Goal: Information Seeking & Learning: Learn about a topic

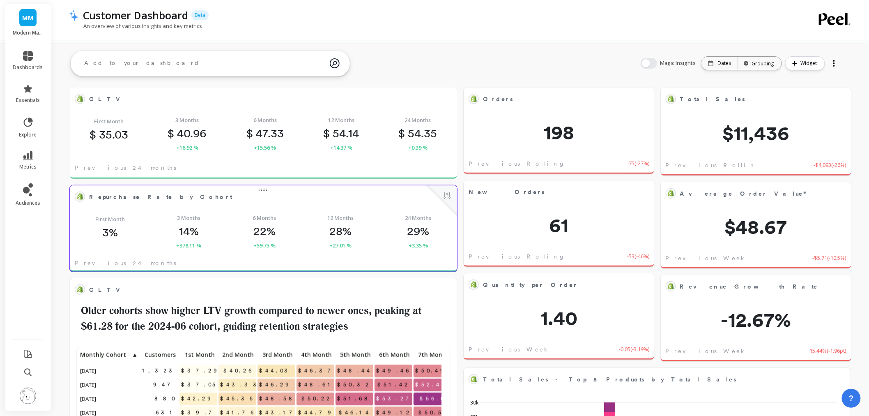
scroll to position [219, 356]
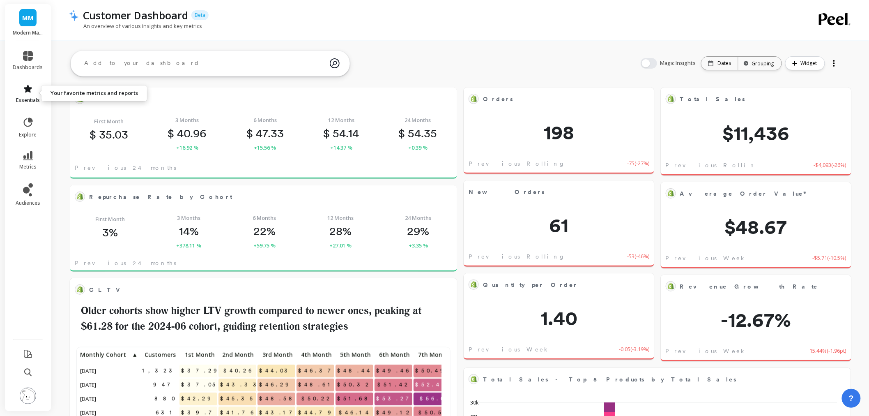
click at [28, 97] on span "essentials" at bounding box center [28, 100] width 24 height 7
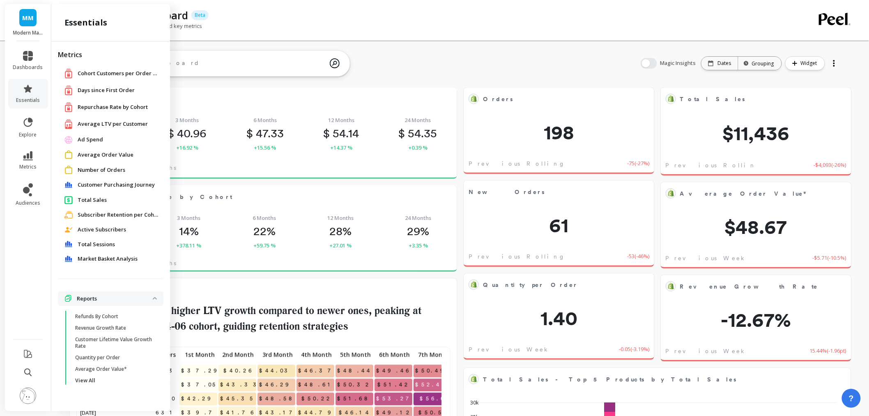
click at [107, 256] on span "Market Basket Analysis" at bounding box center [108, 259] width 60 height 8
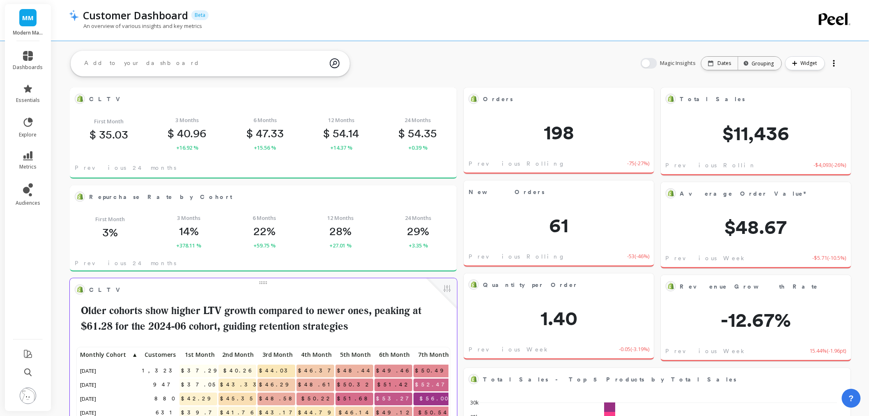
scroll to position [219, 363]
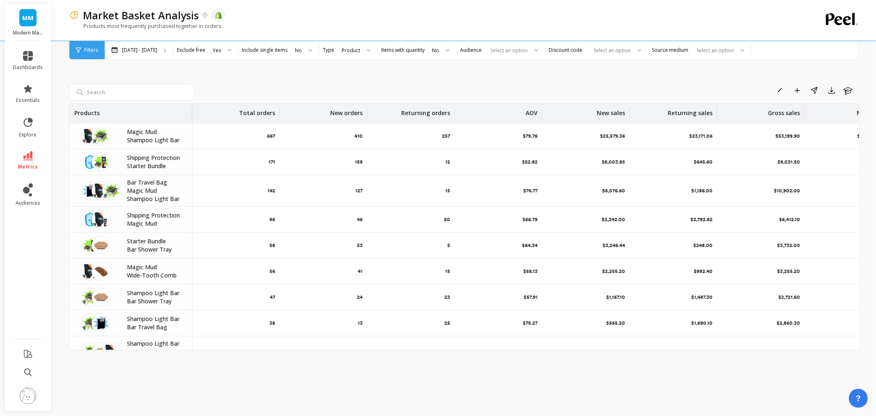
click at [31, 15] on span "MM" at bounding box center [28, 17] width 12 height 9
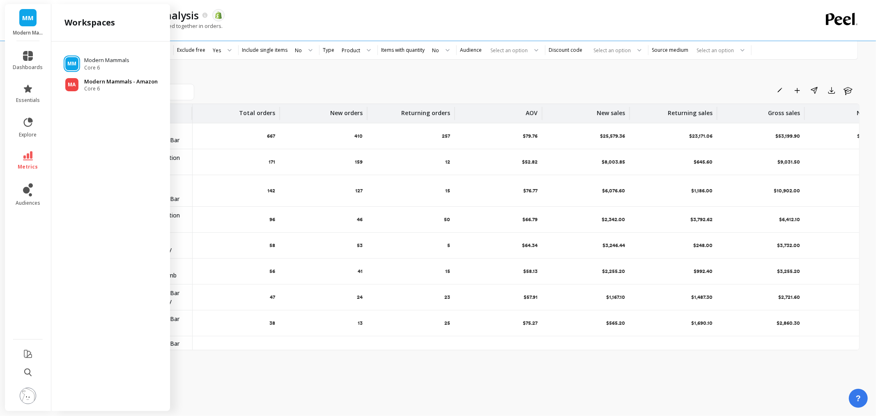
click at [104, 84] on p "Modern Mammals - Amazon" at bounding box center [121, 82] width 74 height 8
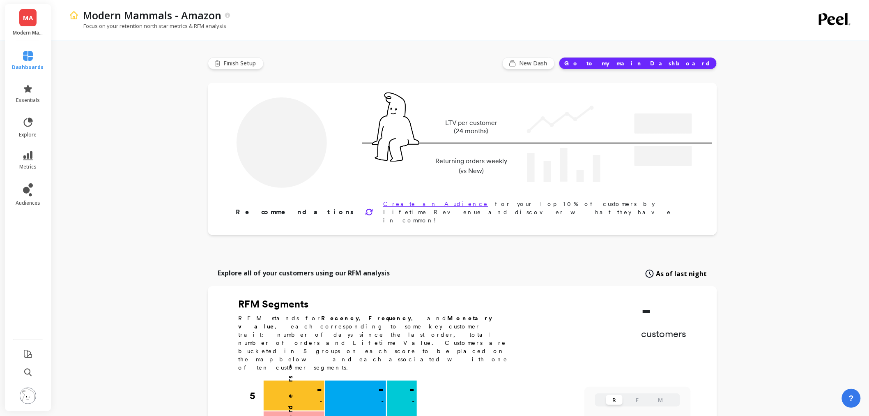
type input "Champions"
type input "1792"
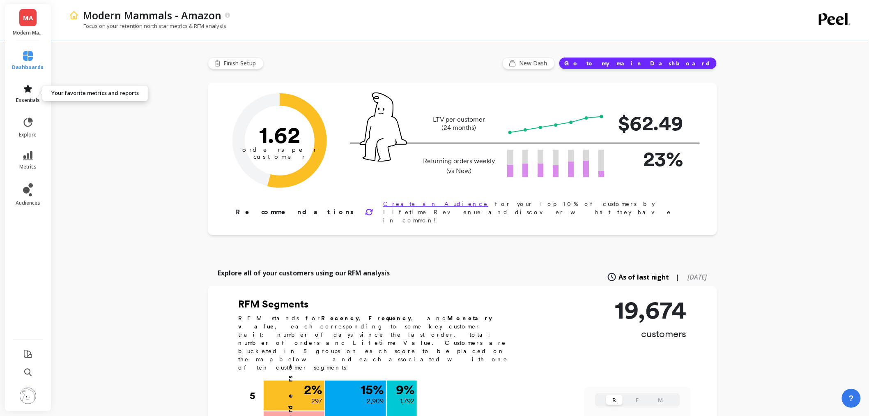
click at [31, 88] on icon at bounding box center [28, 89] width 8 height 8
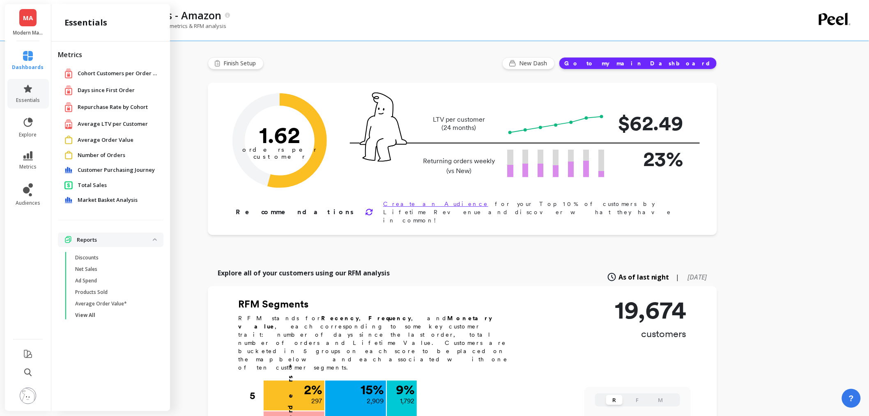
click at [110, 200] on span "Market Basket Analysis" at bounding box center [108, 200] width 60 height 8
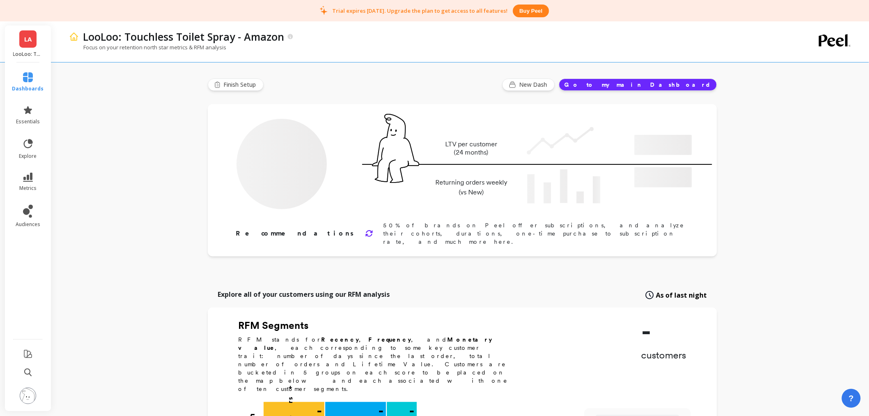
type input "Champions"
type input "792"
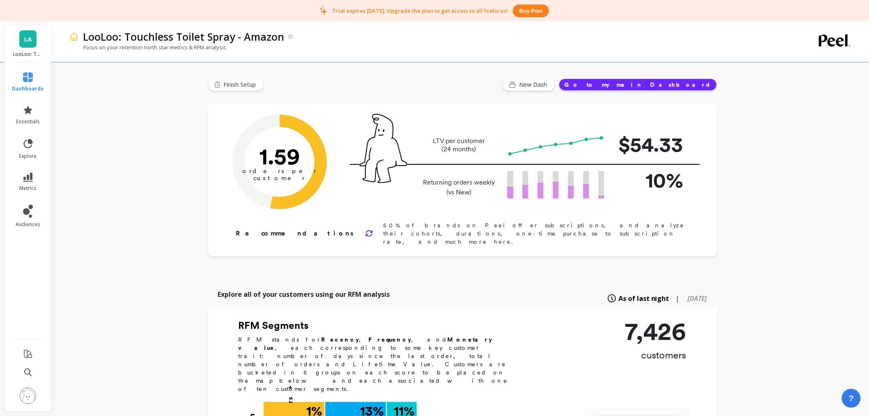
click at [25, 397] on img at bounding box center [28, 395] width 16 height 16
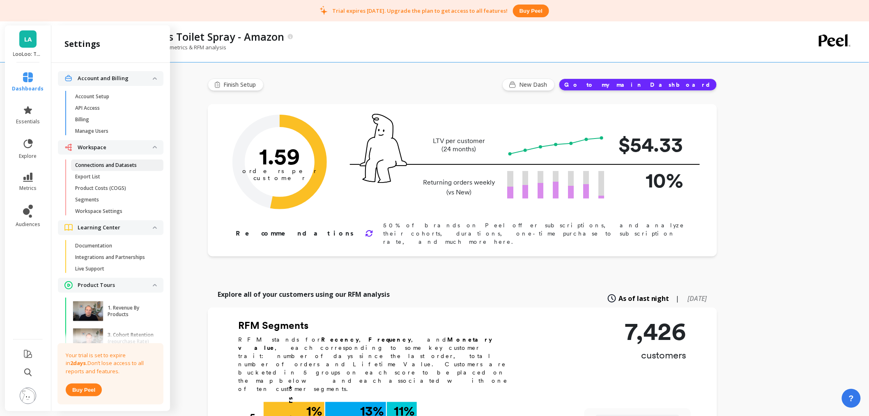
click at [118, 167] on p "Connections and Datasets" at bounding box center [106, 165] width 62 height 7
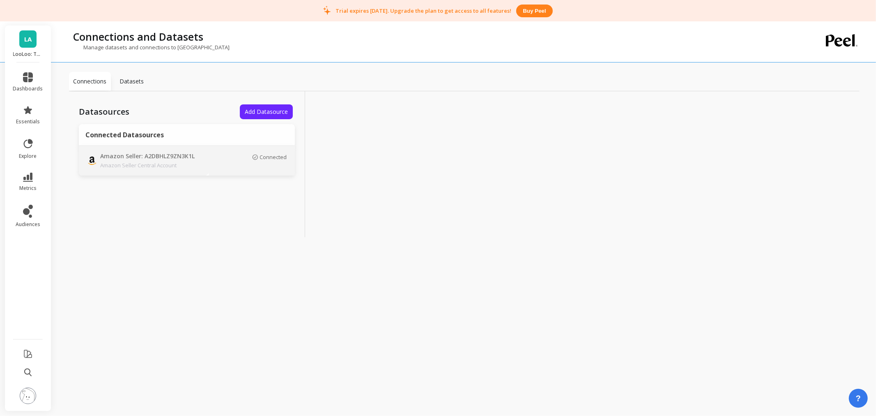
click at [203, 170] on td "Amazon Seller: A2DBHLZ9ZN3K1L Amazon Seller Central Account" at bounding box center [144, 161] width 130 height 30
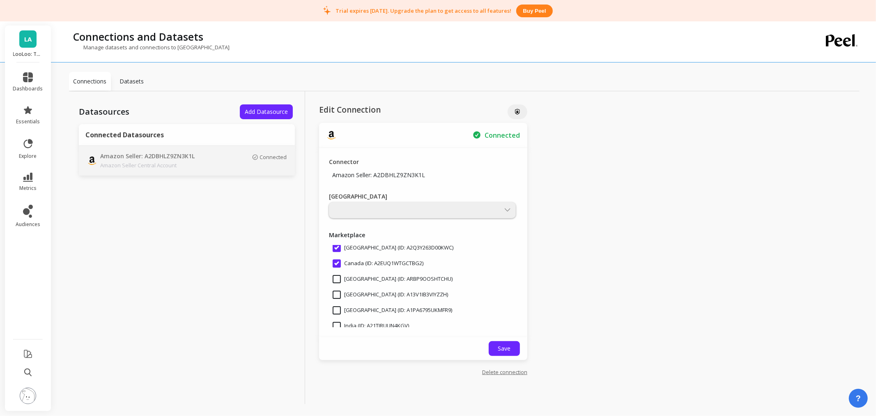
scroll to position [17, 0]
click at [20, 36] on link "LA" at bounding box center [27, 38] width 17 height 17
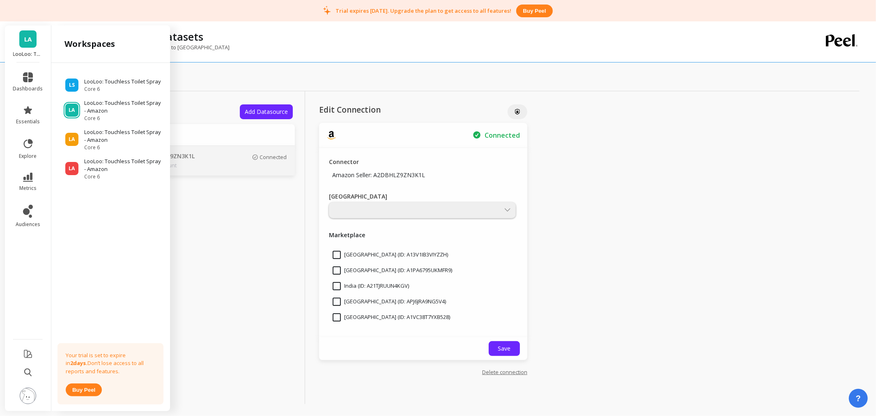
scroll to position [154, 0]
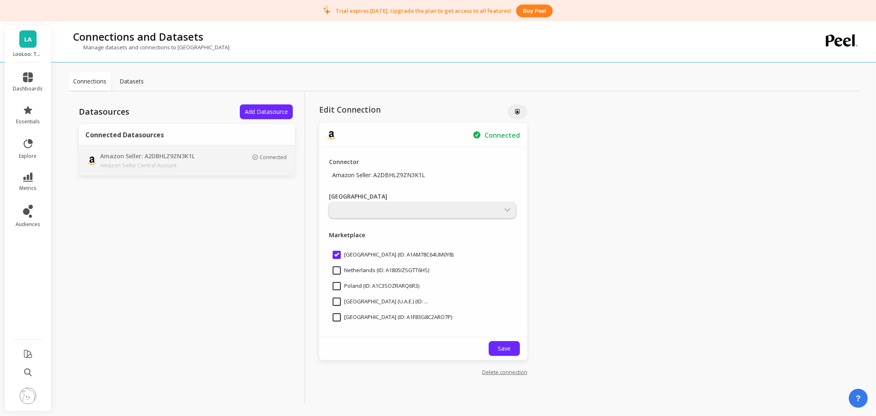
click at [274, 273] on div "Datasources Add Datasource Connected Datasources Amazon Seller: A2DBHLZ9ZN3K1L …" at bounding box center [187, 249] width 236 height 317
click at [24, 42] on span "LA" at bounding box center [27, 39] width 7 height 9
click at [195, 199] on div "Datasources Add Datasource Connected Datasources Amazon Seller: A2DBHLZ9ZN3K1L …" at bounding box center [187, 249] width 236 height 317
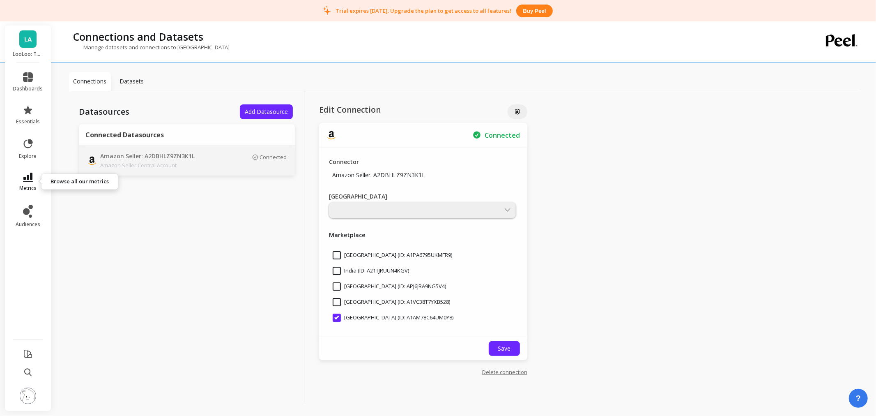
click at [35, 175] on link "metrics" at bounding box center [28, 182] width 30 height 19
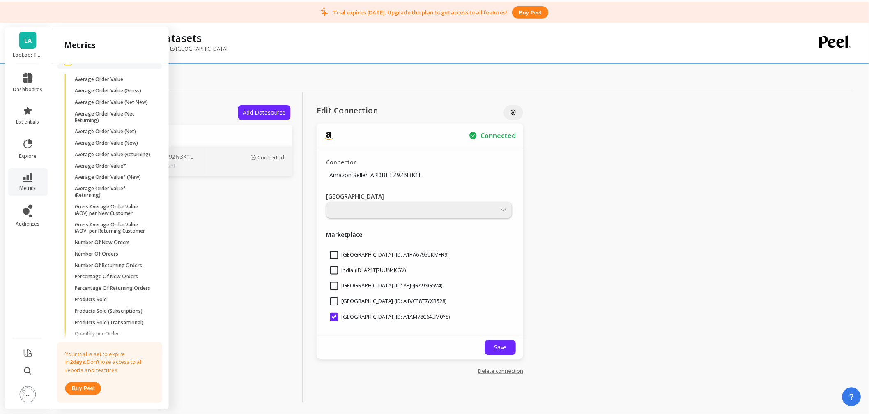
scroll to position [544, 0]
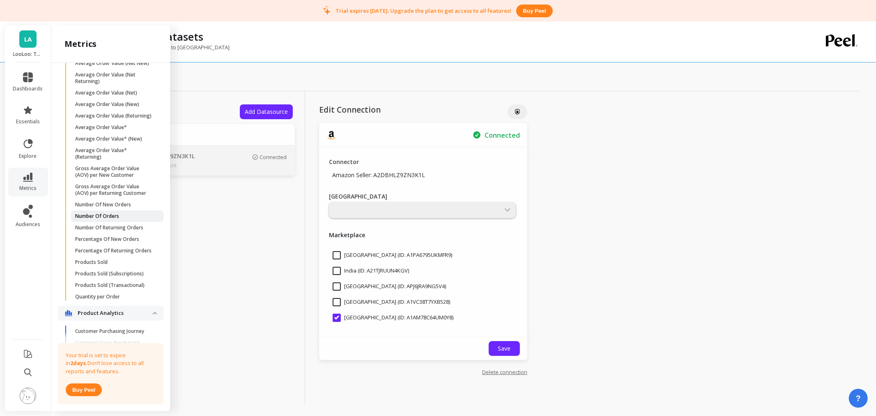
click at [91, 222] on link "Number Of Orders" at bounding box center [117, 216] width 92 height 12
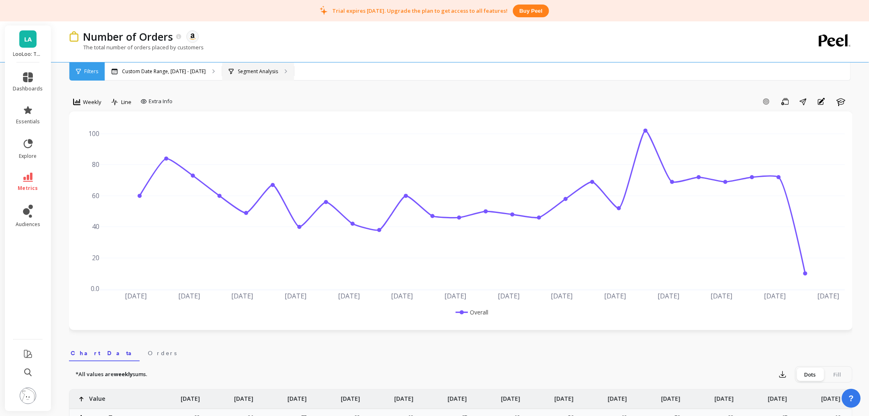
click at [244, 66] on div "Segment Analysis" at bounding box center [258, 71] width 72 height 18
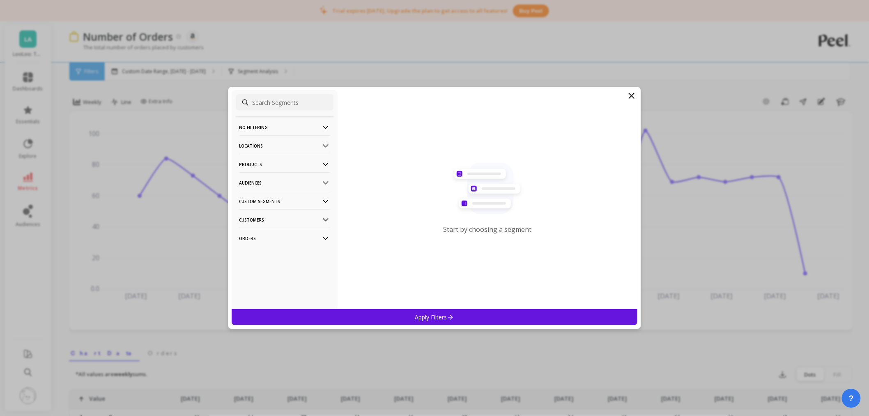
click at [269, 142] on p "Locations" at bounding box center [284, 145] width 91 height 21
click at [252, 204] on p "Sales Channel" at bounding box center [258, 204] width 36 height 7
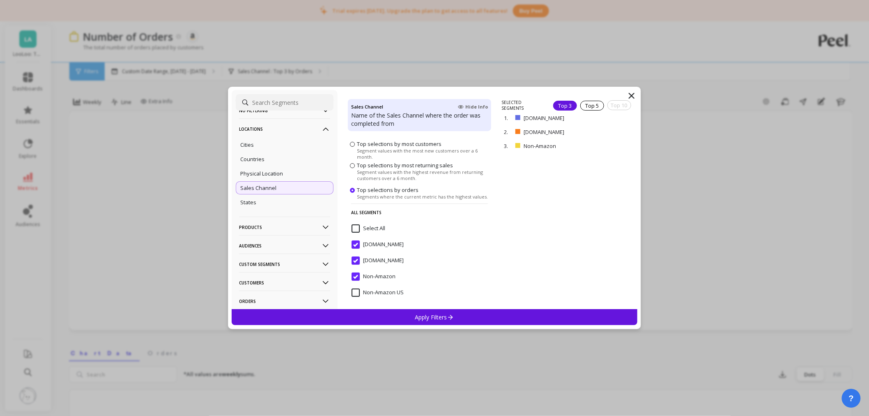
scroll to position [38, 0]
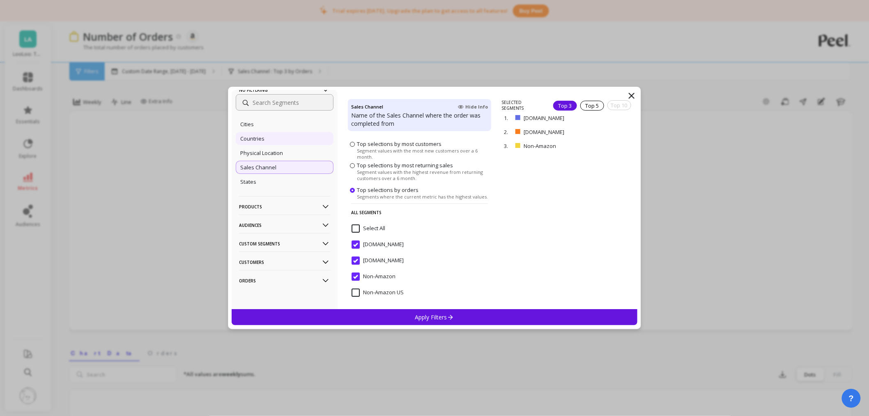
click at [269, 133] on div "Countries" at bounding box center [285, 138] width 98 height 13
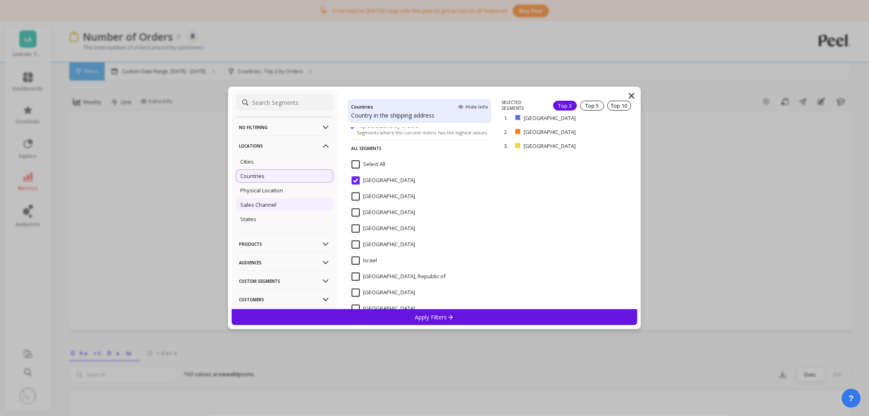
click at [282, 208] on div "Sales Channel" at bounding box center [285, 204] width 98 height 13
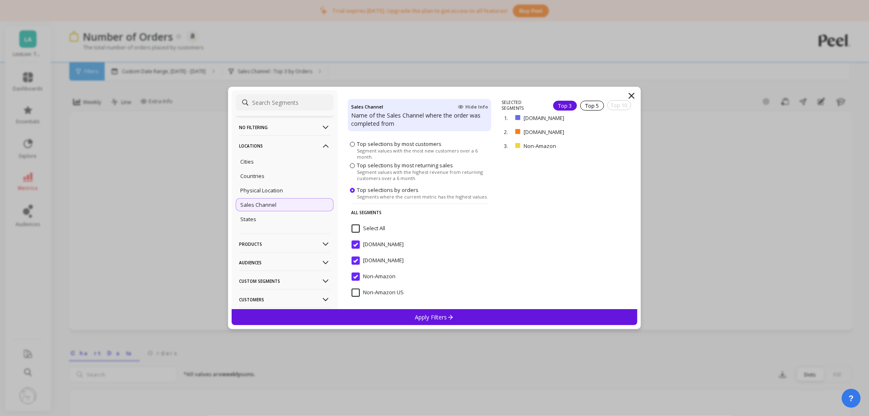
click at [276, 241] on p "Products" at bounding box center [284, 243] width 91 height 21
click at [284, 239] on p "Audiences" at bounding box center [284, 236] width 91 height 21
click at [291, 221] on div "All Customers" at bounding box center [285, 218] width 98 height 13
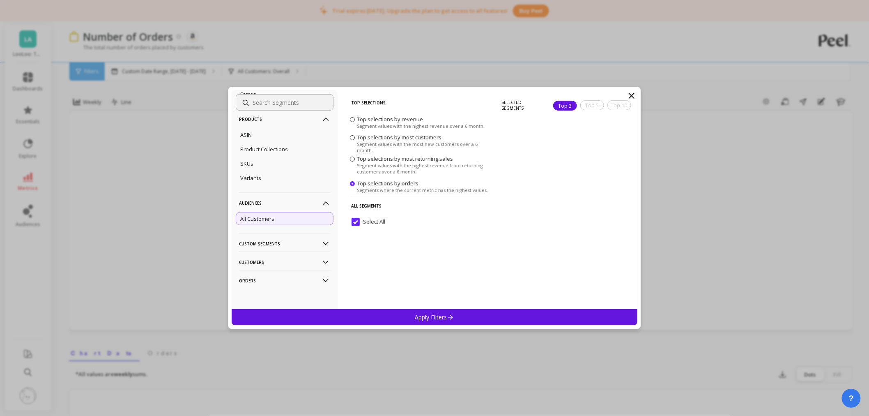
click at [281, 244] on p "Custom Segments" at bounding box center [284, 243] width 91 height 21
click at [283, 258] on p "Customers" at bounding box center [284, 261] width 91 height 21
click at [265, 221] on div "Data Source" at bounding box center [285, 226] width 98 height 13
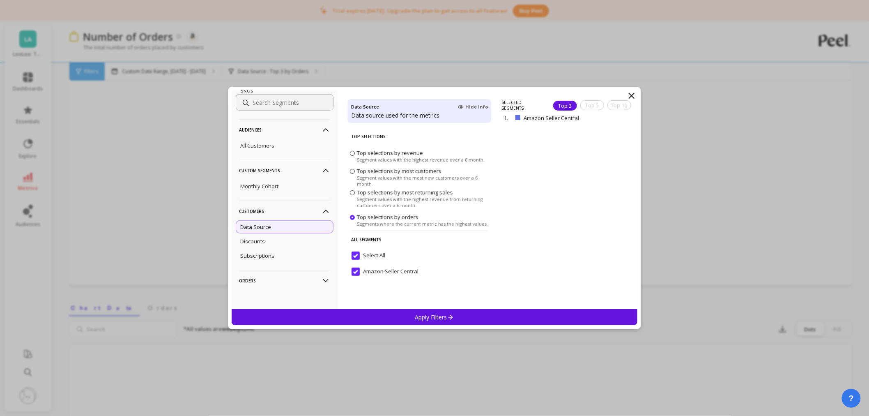
scroll to position [46, 0]
click at [277, 240] on div "Discounts" at bounding box center [285, 241] width 98 height 13
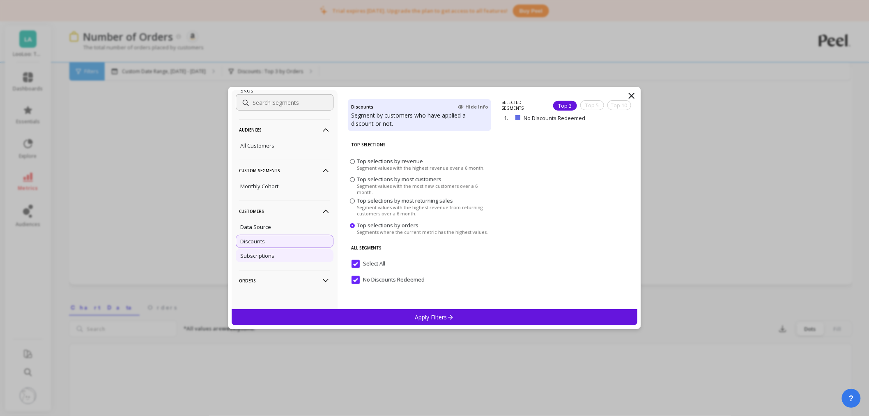
click at [276, 257] on div "Subscriptions" at bounding box center [285, 255] width 98 height 13
click at [258, 281] on p "Orders" at bounding box center [284, 280] width 91 height 21
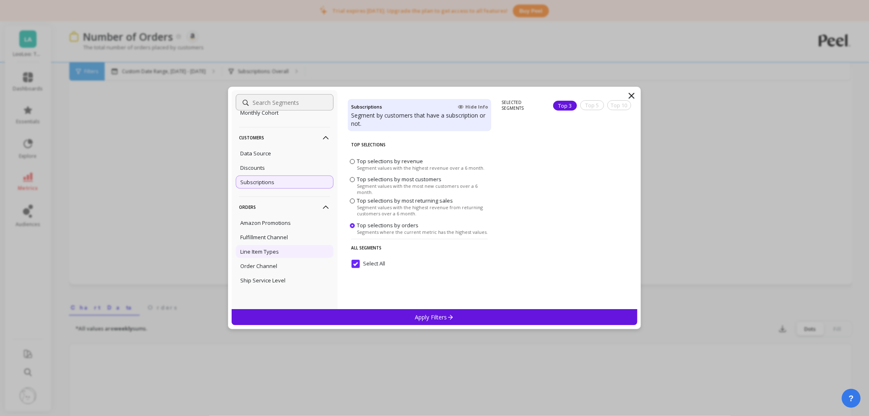
scroll to position [279, 0]
click at [281, 229] on p "Fulfillment Channel" at bounding box center [264, 230] width 48 height 7
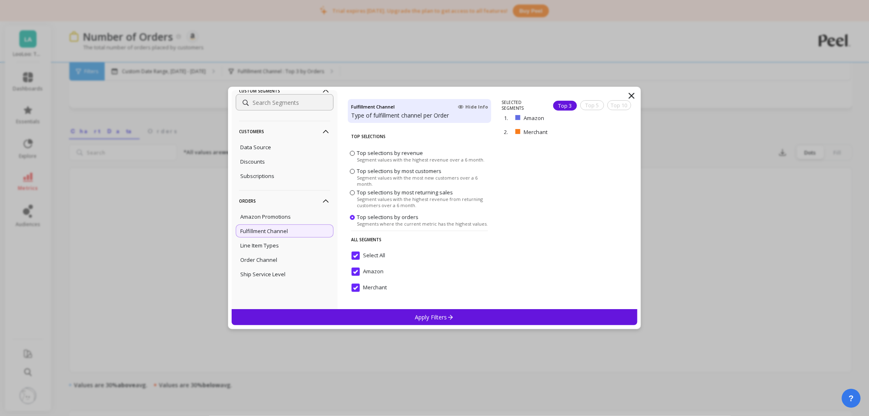
scroll to position [228, 0]
click at [281, 244] on div "Line Item Types" at bounding box center [285, 245] width 98 height 13
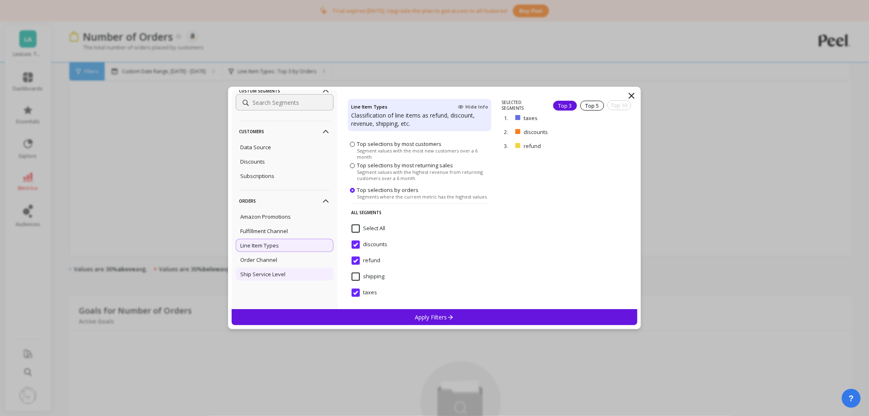
scroll to position [365, 0]
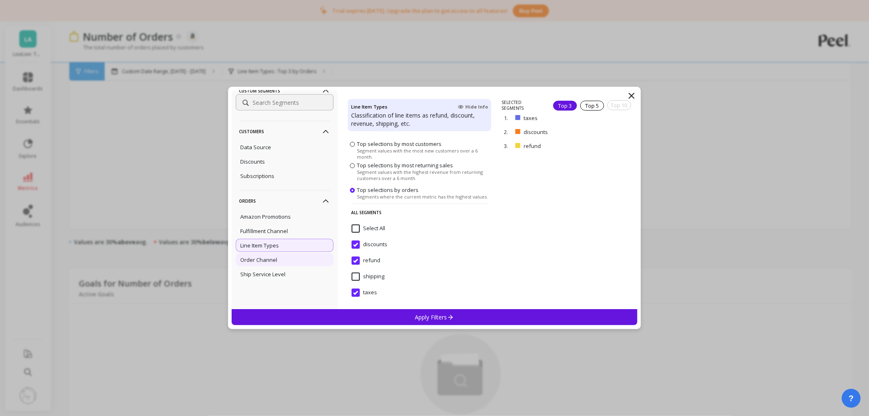
click at [282, 266] on div "Order Channel" at bounding box center [285, 259] width 98 height 13
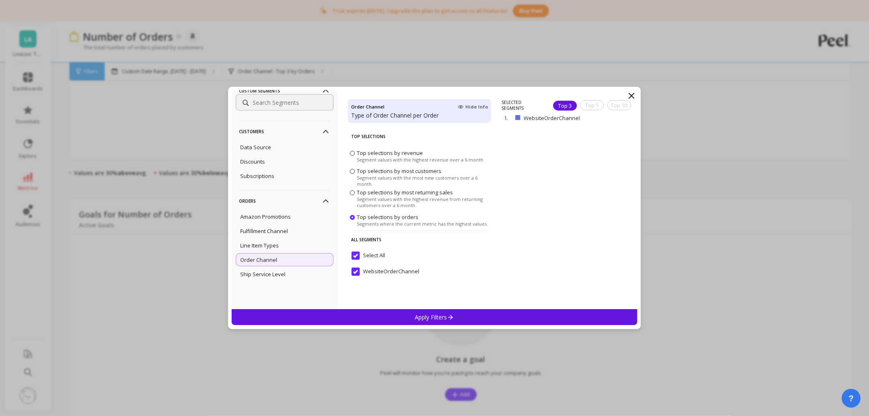
scroll to position [471, 0]
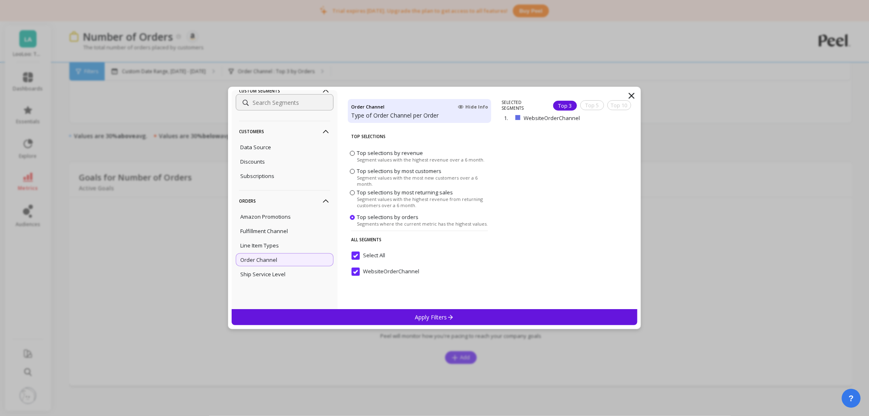
drag, startPoint x: 274, startPoint y: 274, endPoint x: 367, endPoint y: 290, distance: 93.8
click at [273, 273] on p "Ship Service Level" at bounding box center [262, 273] width 45 height 7
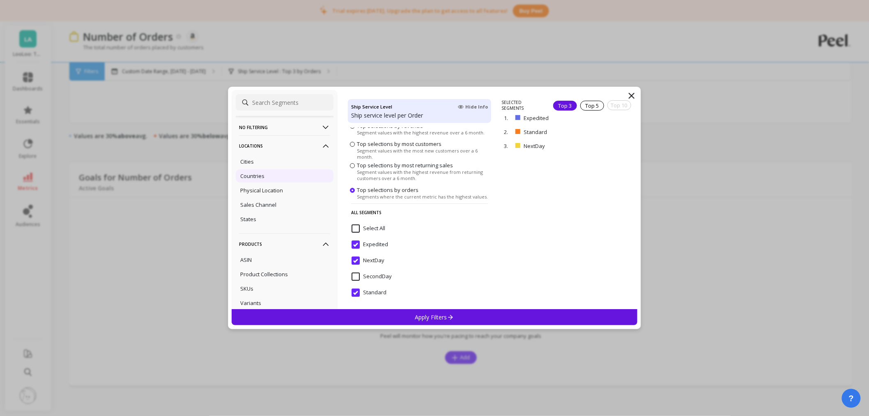
click at [263, 173] on p "Countries" at bounding box center [252, 175] width 24 height 7
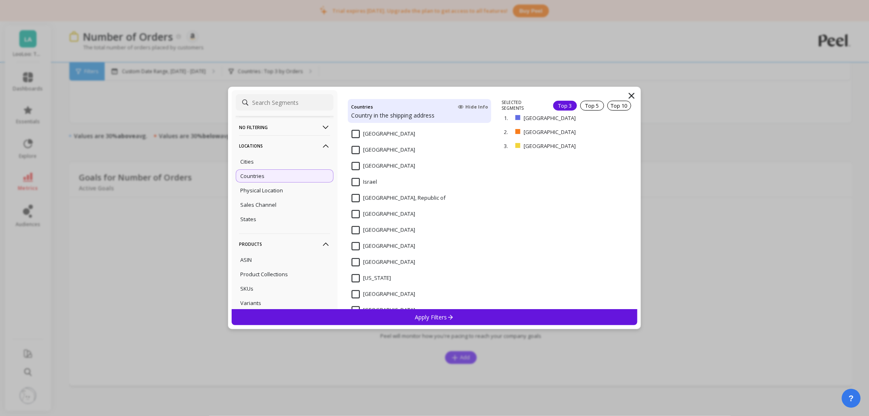
scroll to position [161, 0]
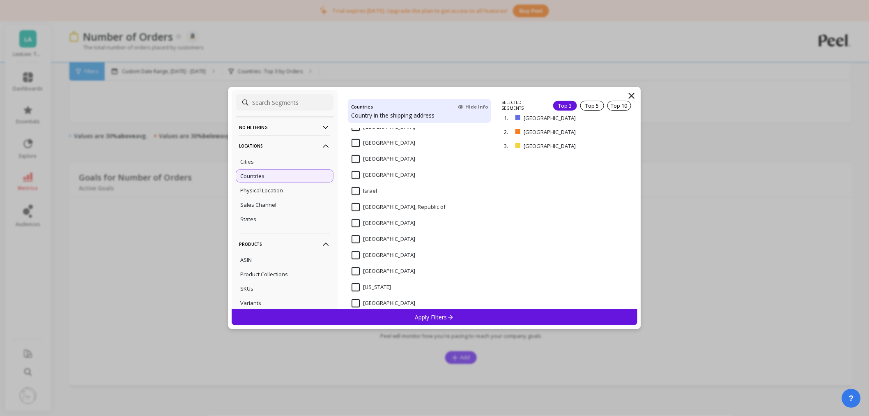
click at [354, 236] on input "Mexico" at bounding box center [384, 239] width 64 height 8
click at [615, 119] on p "remove" at bounding box center [614, 121] width 21 height 6
click at [405, 314] on div "Apply Filters" at bounding box center [435, 317] width 406 height 16
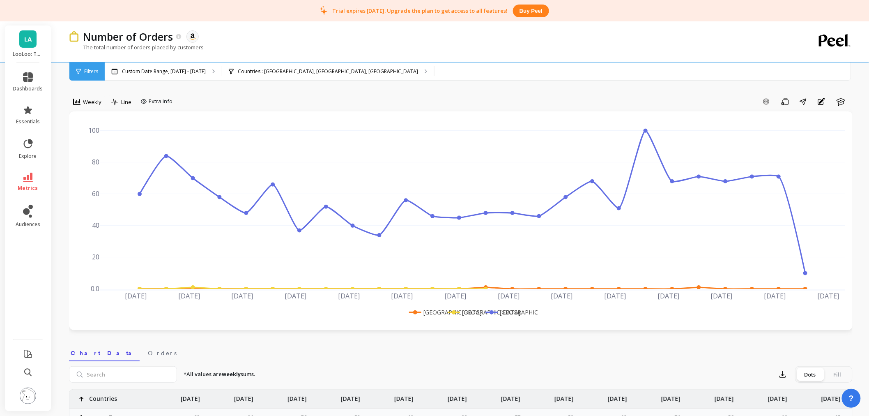
click at [26, 43] on span "LA" at bounding box center [27, 39] width 7 height 9
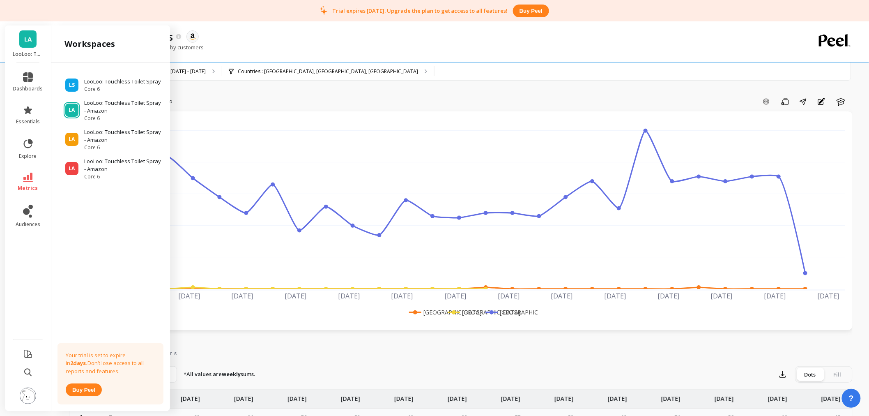
click at [334, 37] on div "Number of Orders The data you are viewing comes from: Amazon Seller Central" at bounding box center [432, 37] width 707 height 14
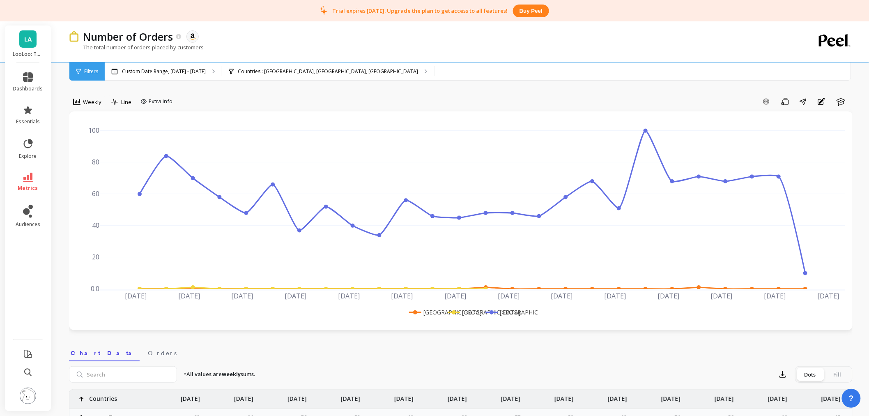
click at [30, 40] on span "LA" at bounding box center [27, 39] width 7 height 9
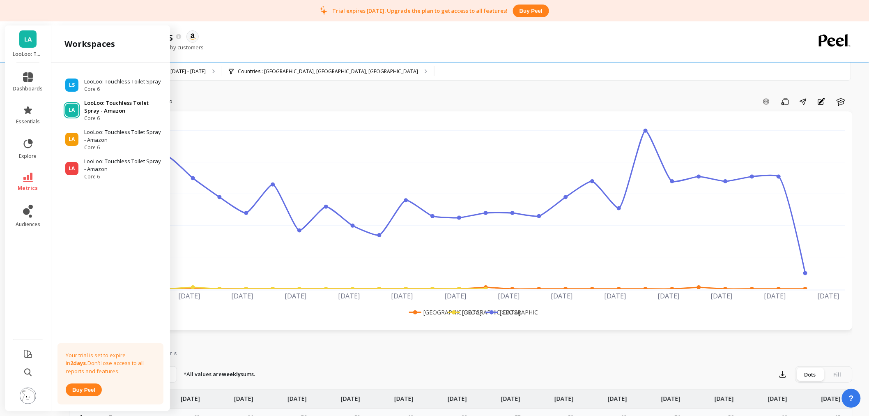
click at [88, 110] on p "LooLoo: Touchless Toilet Spray - Amazon" at bounding box center [123, 107] width 78 height 16
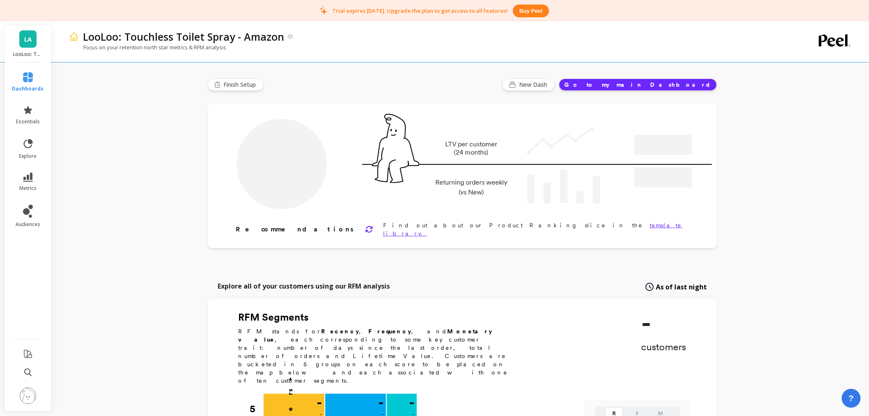
type input "Champions"
type input "792"
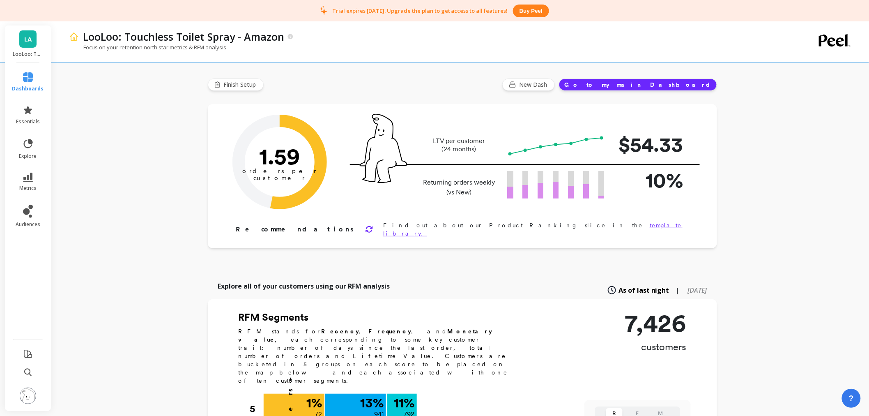
click at [24, 41] on span "LA" at bounding box center [27, 39] width 7 height 9
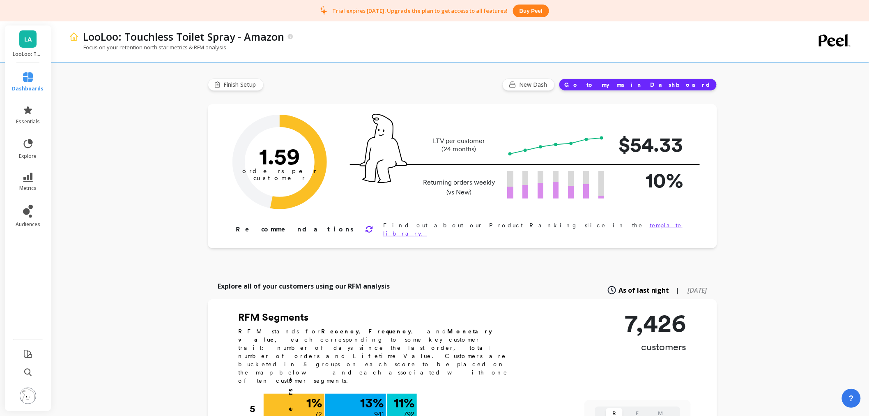
click at [31, 392] on img at bounding box center [28, 395] width 16 height 16
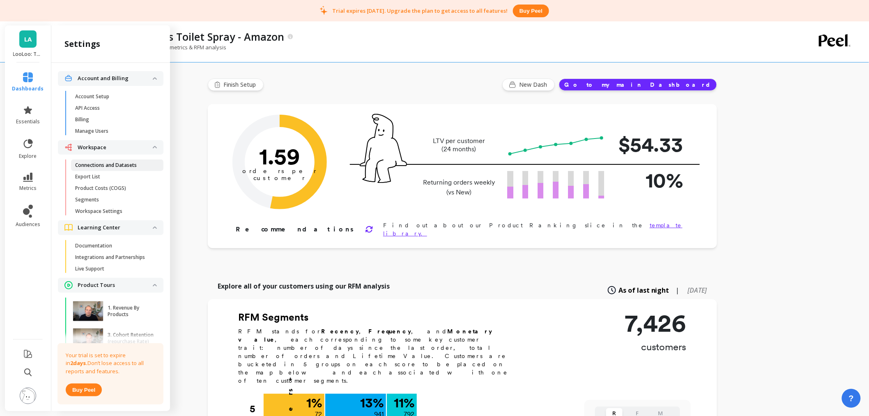
click at [126, 166] on p "Connections and Datasets" at bounding box center [106, 165] width 62 height 7
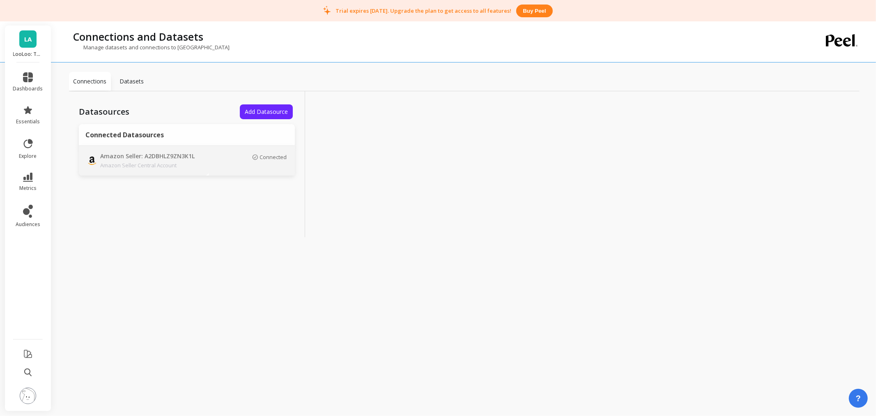
click at [204, 158] on p "Amazon Seller: A2DBHLZ9ZN3K1L" at bounding box center [157, 156] width 115 height 9
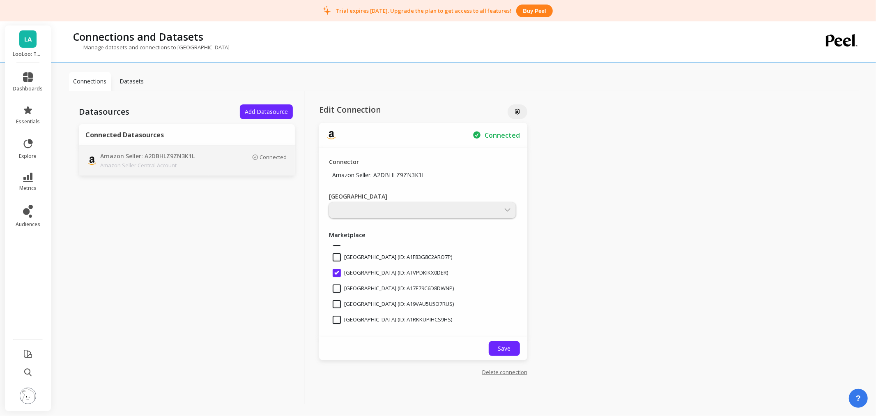
scroll to position [228, 0]
click at [23, 46] on link "LA" at bounding box center [27, 38] width 17 height 17
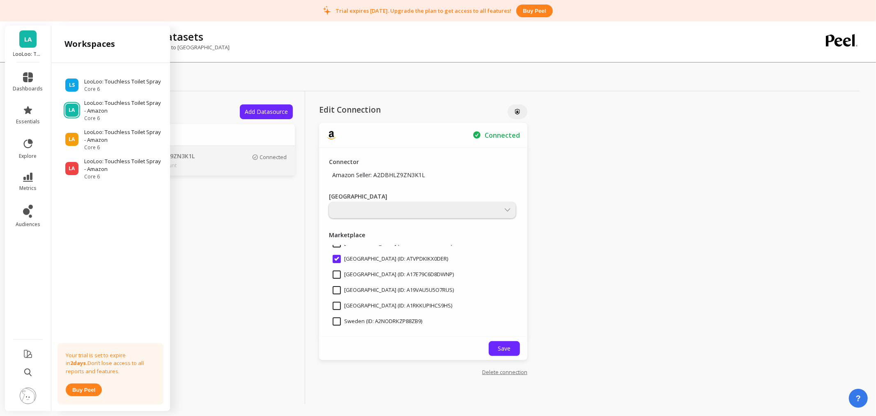
click at [247, 282] on div "Datasources Add Datasource Connected Datasources Amazon Seller: A2DBHLZ9ZN3K1L …" at bounding box center [187, 249] width 236 height 317
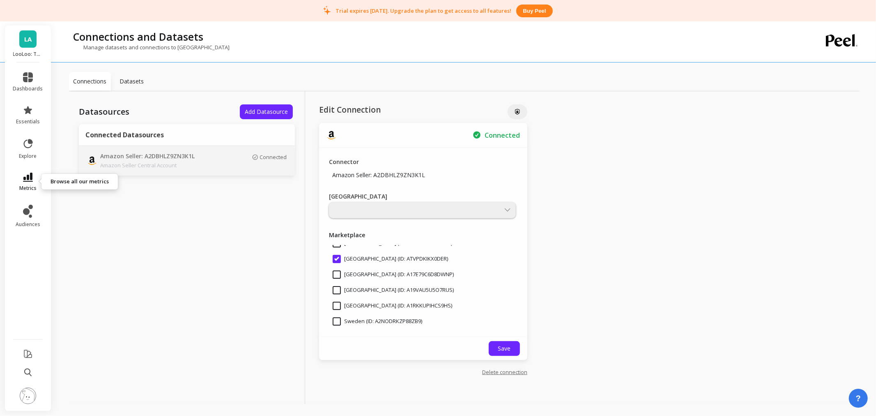
click at [26, 182] on link "metrics" at bounding box center [28, 182] width 30 height 19
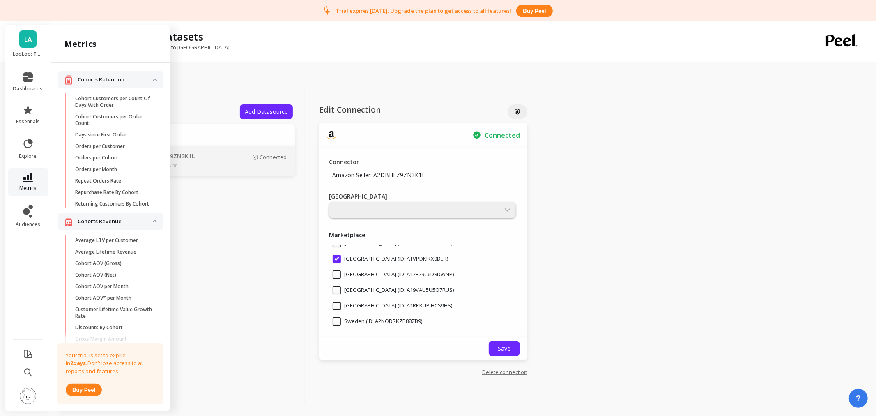
scroll to position [544, 0]
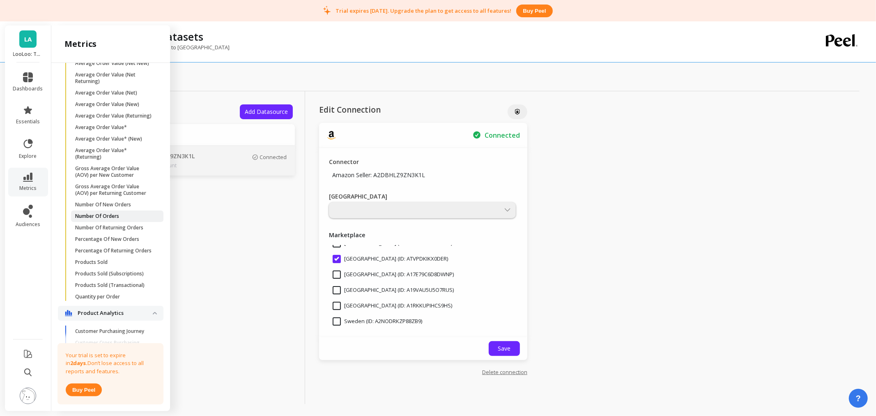
click at [120, 219] on span "Number Of Orders" at bounding box center [114, 216] width 78 height 7
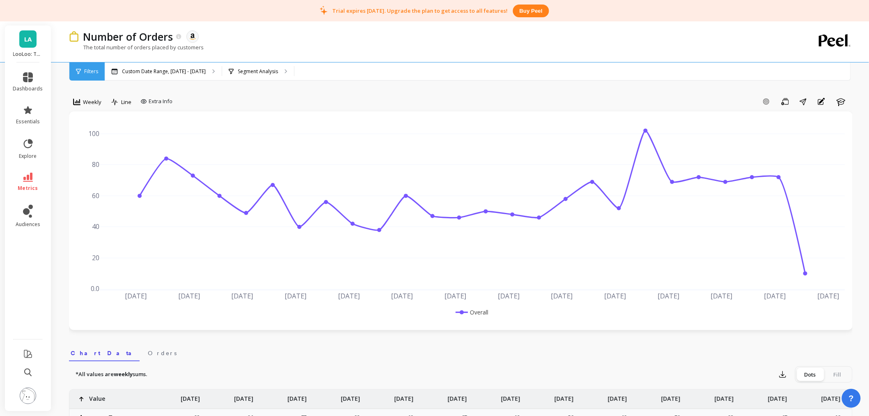
click at [23, 40] on link "LA" at bounding box center [27, 38] width 17 height 17
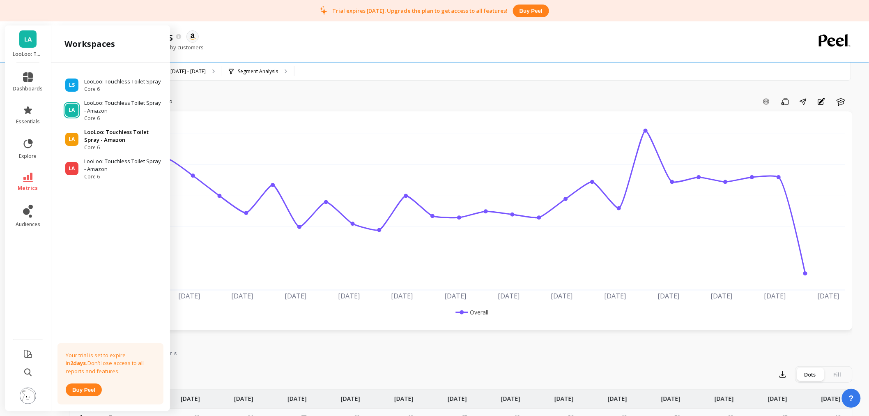
click at [91, 141] on p "LooLoo: Touchless Toilet Spray - Amazon" at bounding box center [123, 136] width 78 height 16
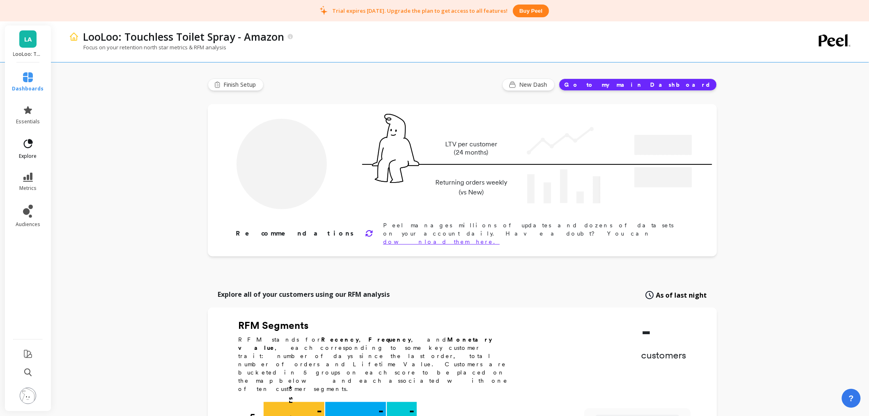
type input "Champions"
type input "792"
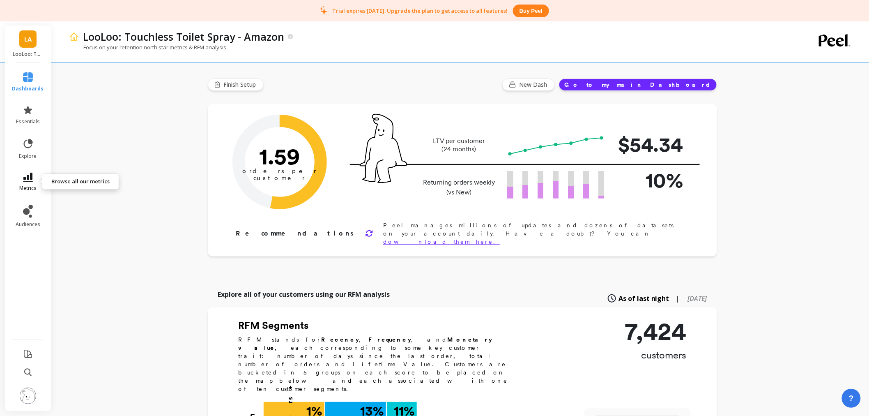
click at [19, 183] on link "metrics" at bounding box center [28, 182] width 32 height 19
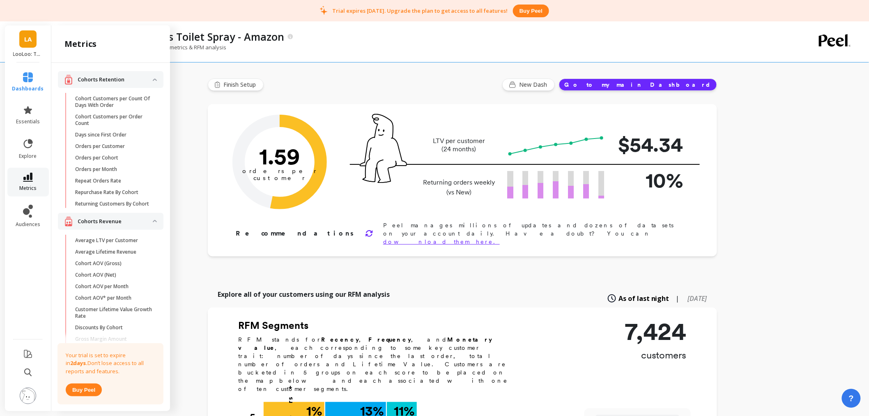
scroll to position [544, 0]
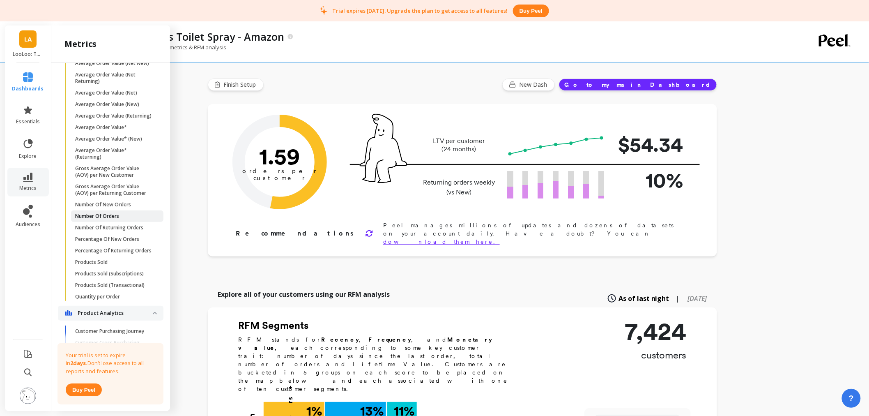
click at [101, 219] on p "Number Of Orders" at bounding box center [97, 216] width 44 height 7
